Goal: Ask a question

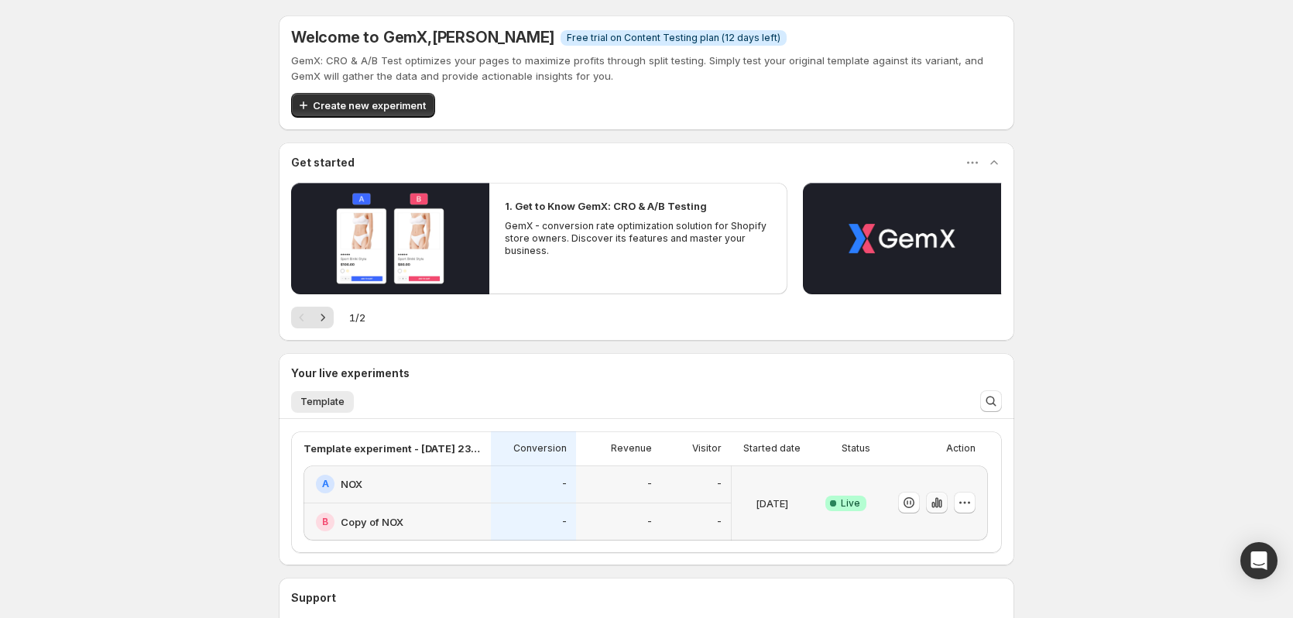
click at [939, 503] on icon "button" at bounding box center [937, 503] width 3 height 10
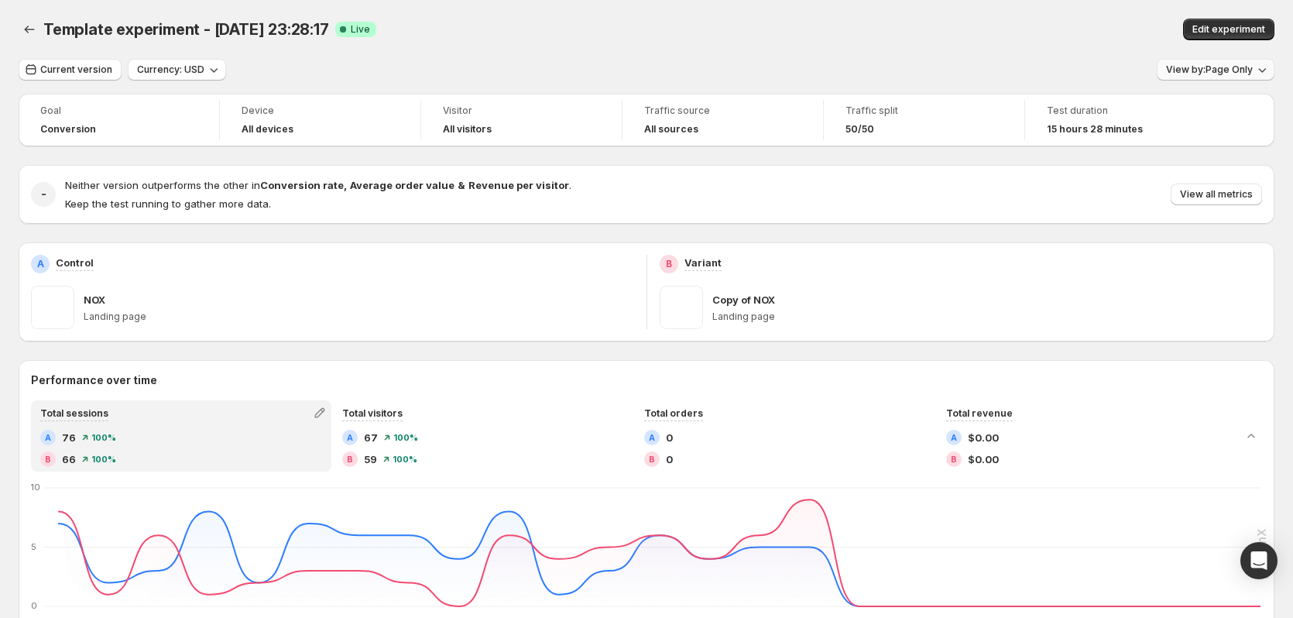
click at [1222, 64] on span "View by: Page Only" at bounding box center [1209, 70] width 87 height 12
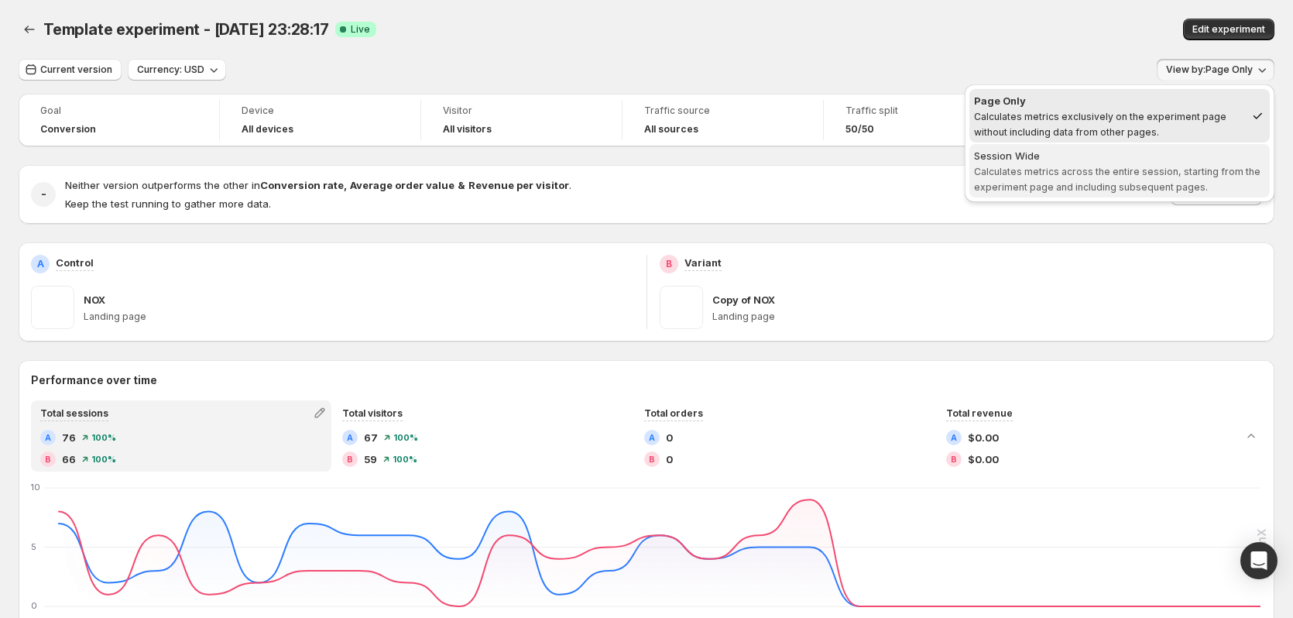
click at [1097, 167] on span "Calculates metrics across the entire session, starting from the experiment page…" at bounding box center [1117, 179] width 287 height 27
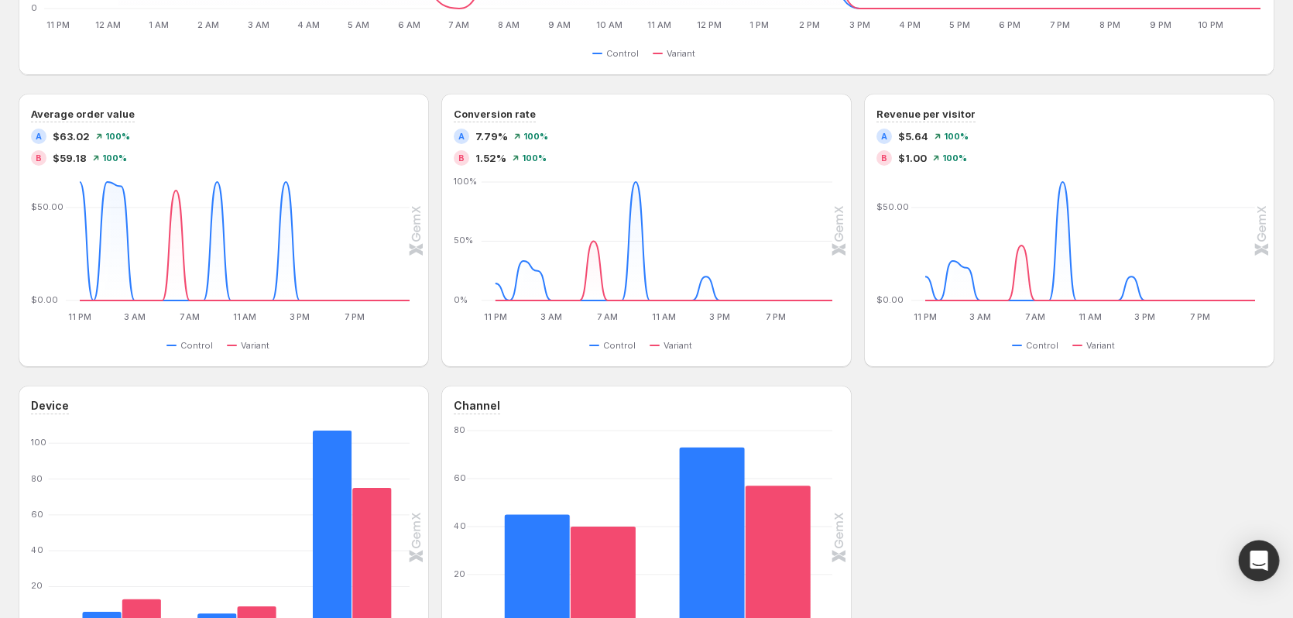
scroll to position [511, 0]
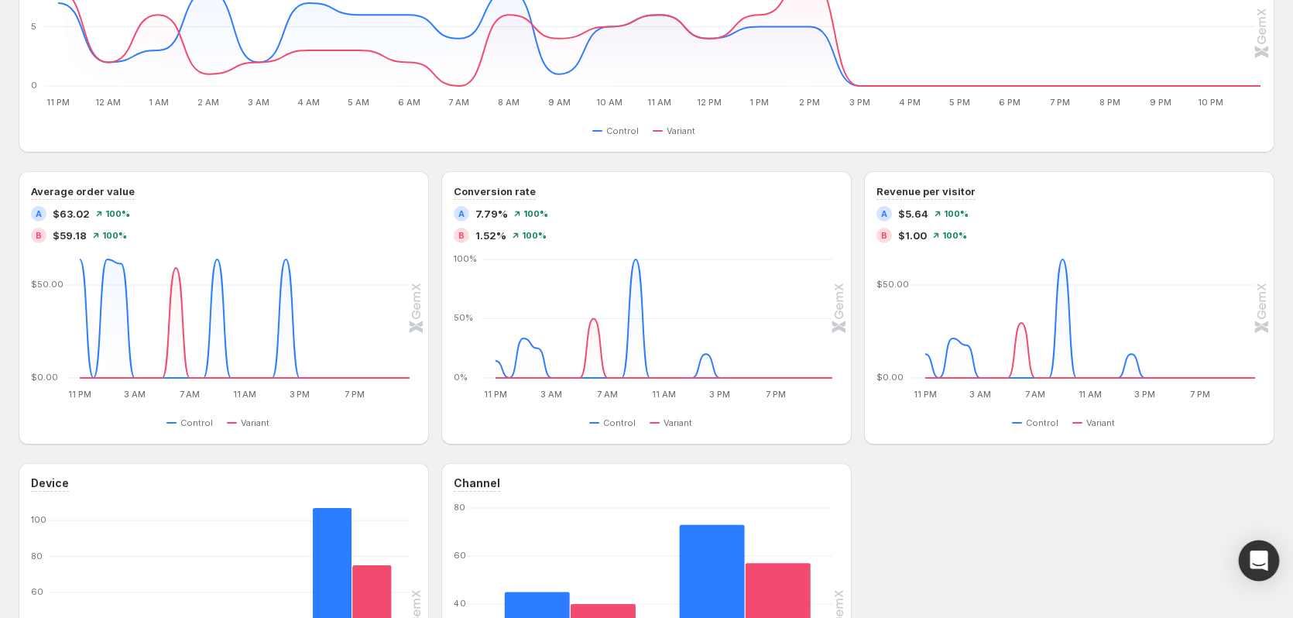
click at [1255, 576] on div "Open Intercom Messenger" at bounding box center [1259, 561] width 41 height 41
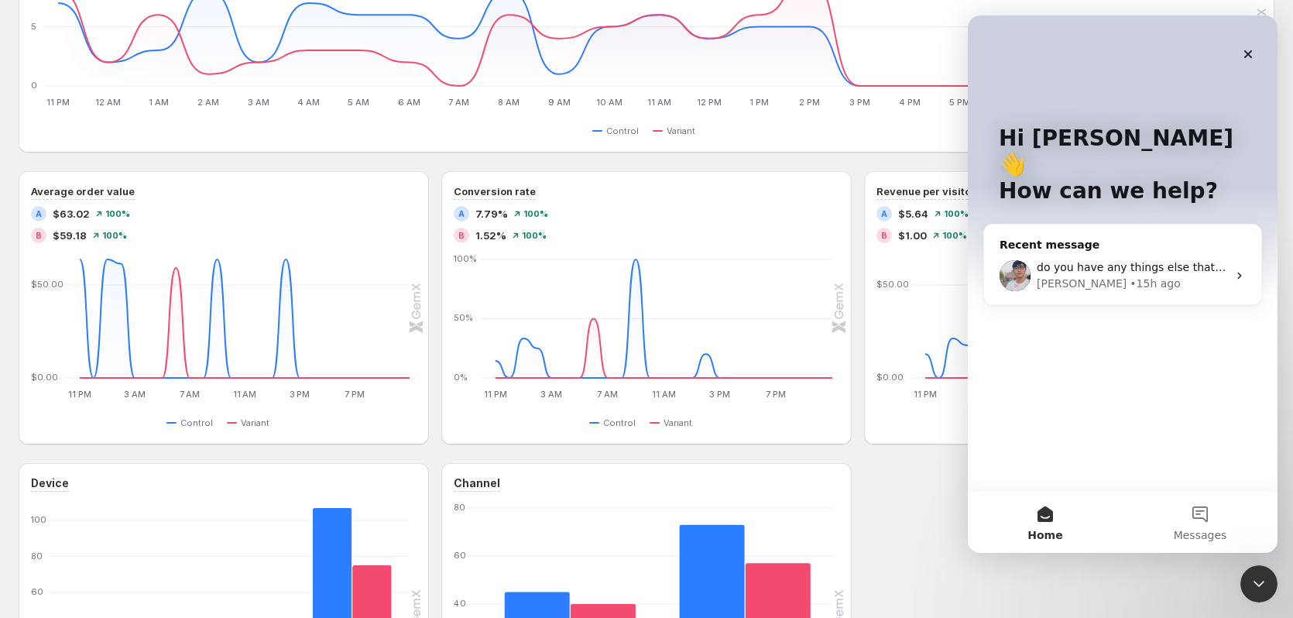
scroll to position [0, 0]
drag, startPoint x: 1255, startPoint y: 565, endPoint x: 1025, endPoint y: 297, distance: 353.7
click at [1241, 565] on html at bounding box center [1259, 583] width 37 height 37
click at [1073, 276] on div "[PERSON_NAME] • 15h ago" at bounding box center [1132, 284] width 191 height 16
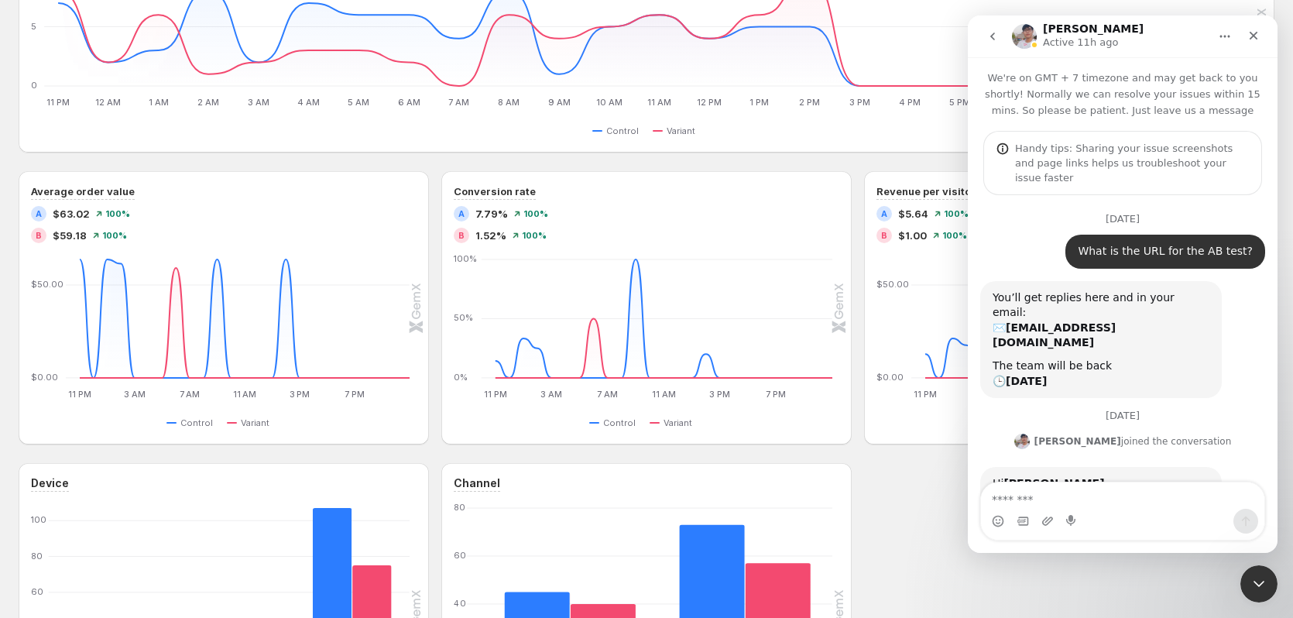
scroll to position [7565, 0]
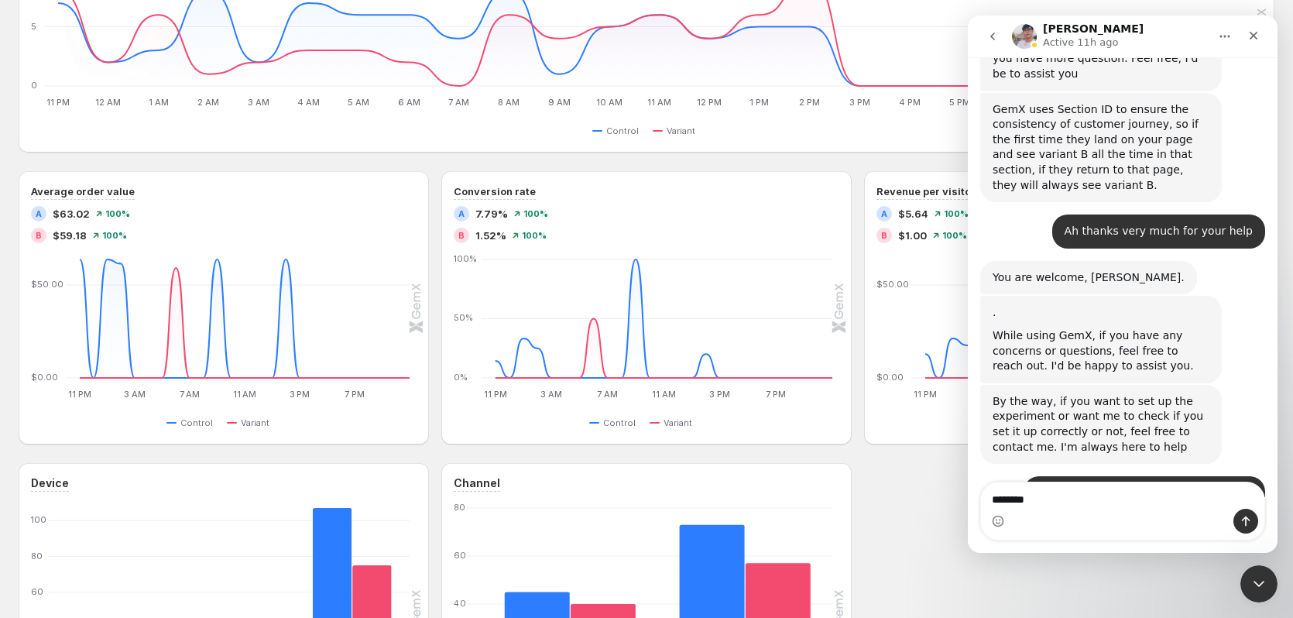
type textarea "********"
drag, startPoint x: 1054, startPoint y: 502, endPoint x: 861, endPoint y: 516, distance: 193.3
click at [968, 516] on html "[PERSON_NAME] Active 11h ago We're on GMT + 7 timezone and may get back to you …" at bounding box center [1123, 283] width 310 height 537
click at [1053, 582] on div "Device Desktop Desktop Tablet Tablet Mobile Mobile [PHONE_NUMBER] Control Varia…" at bounding box center [647, 615] width 1256 height 304
drag, startPoint x: 1249, startPoint y: 572, endPoint x: 2492, endPoint y: 1073, distance: 1340.5
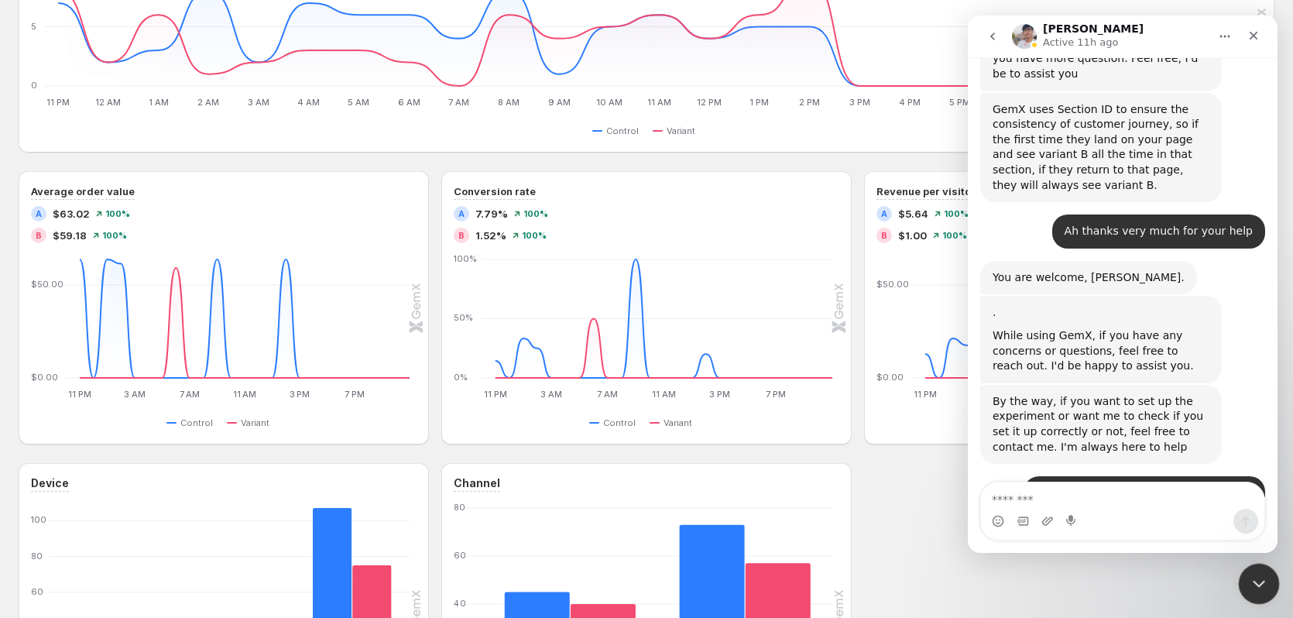
click at [1248, 569] on div "Close Intercom Messenger" at bounding box center [1256, 581] width 37 height 37
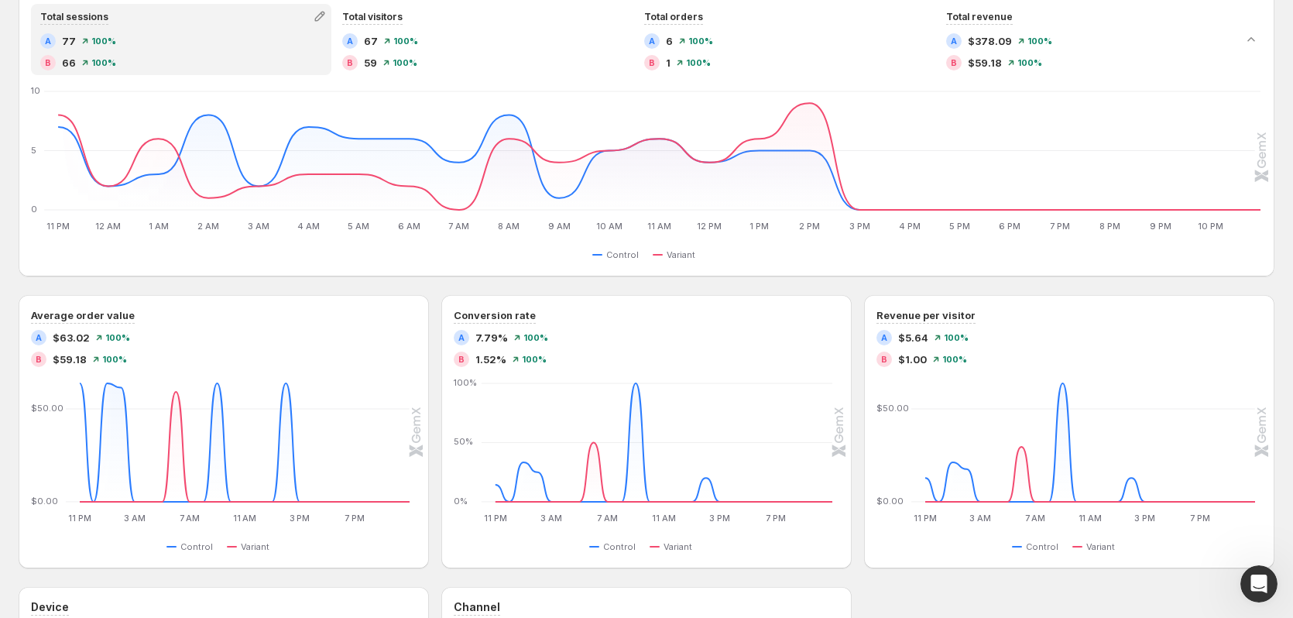
scroll to position [0, 0]
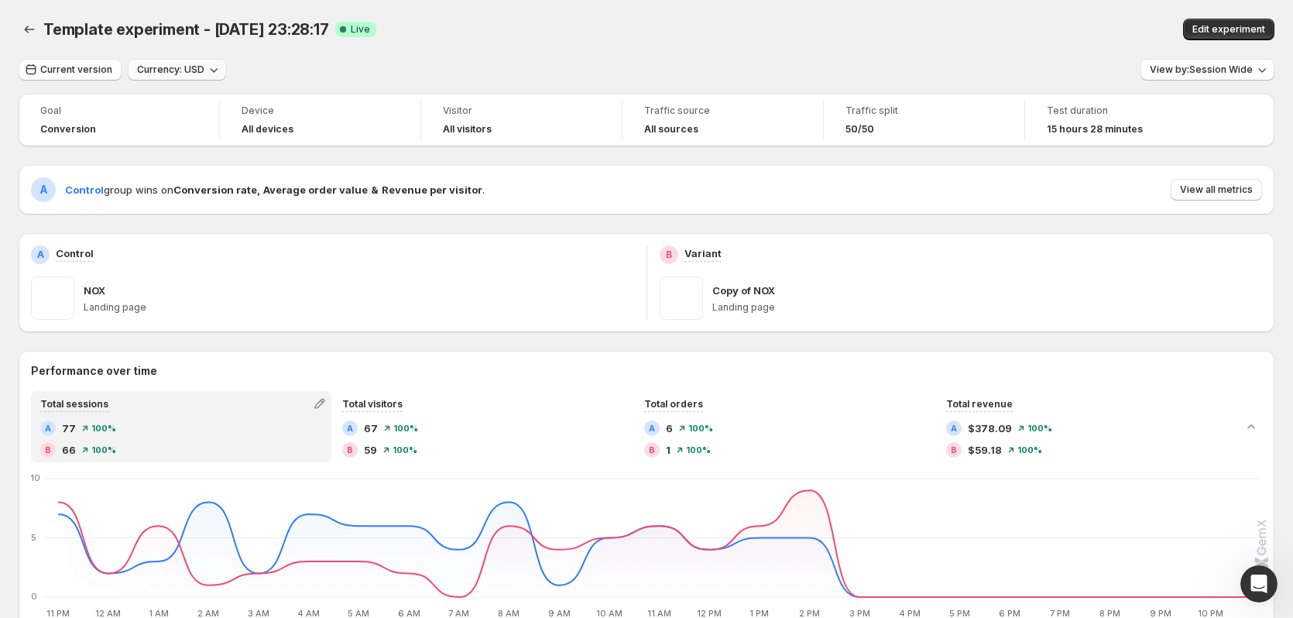
click at [179, 69] on span "Currency: USD" at bounding box center [170, 70] width 67 height 12
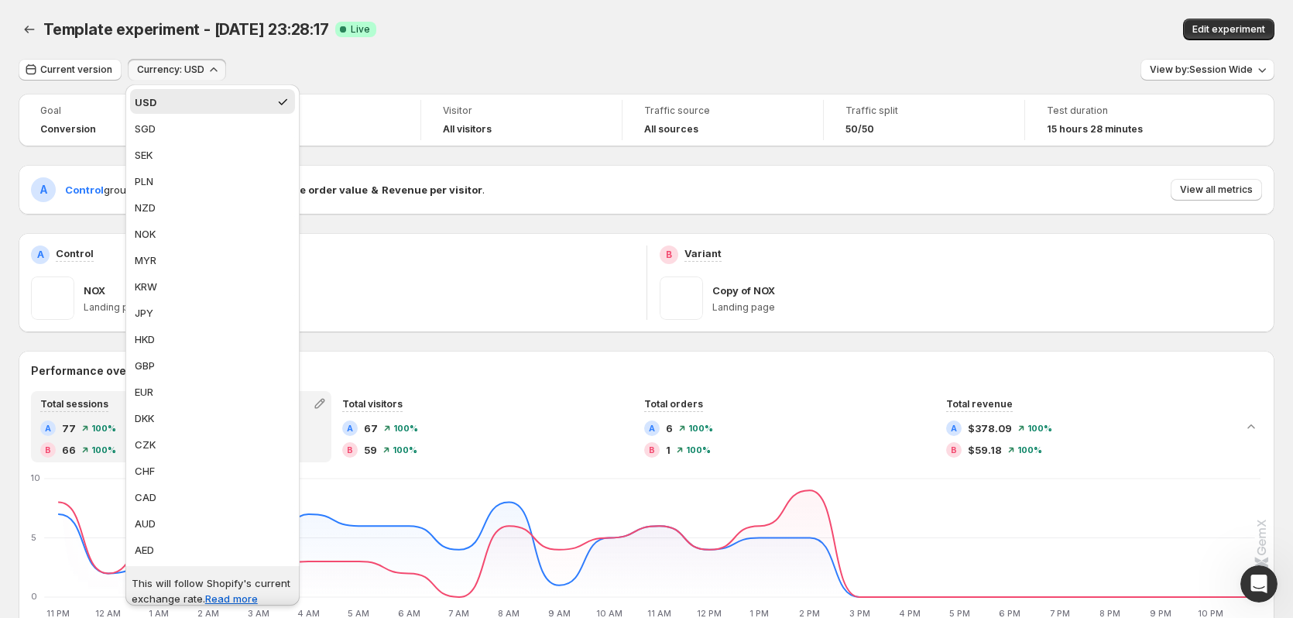
drag, startPoint x: 259, startPoint y: 55, endPoint x: 189, endPoint y: 136, distance: 107.0
click at [259, 57] on div "Template experiment - [DATE] 23:28:17. This page is ready Template experiment -…" at bounding box center [647, 29] width 1256 height 59
